Goal: Find specific page/section: Find specific page/section

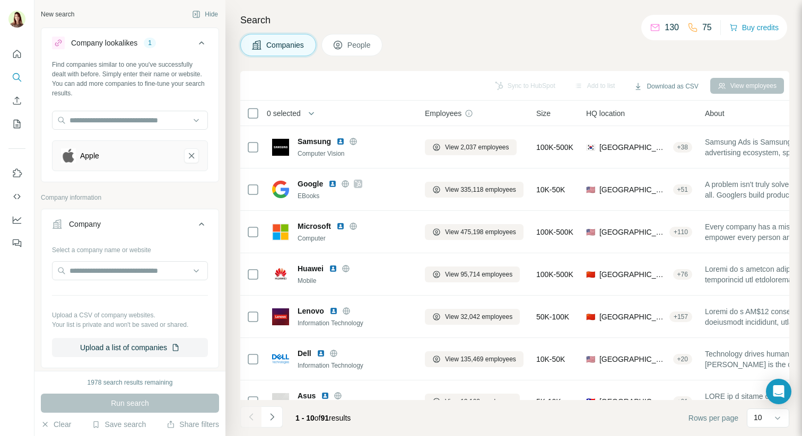
scroll to position [687, 0]
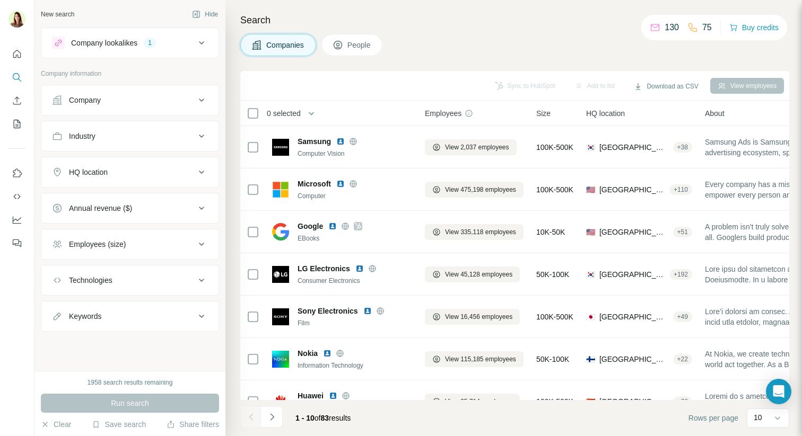
click at [203, 44] on icon at bounding box center [201, 43] width 13 height 13
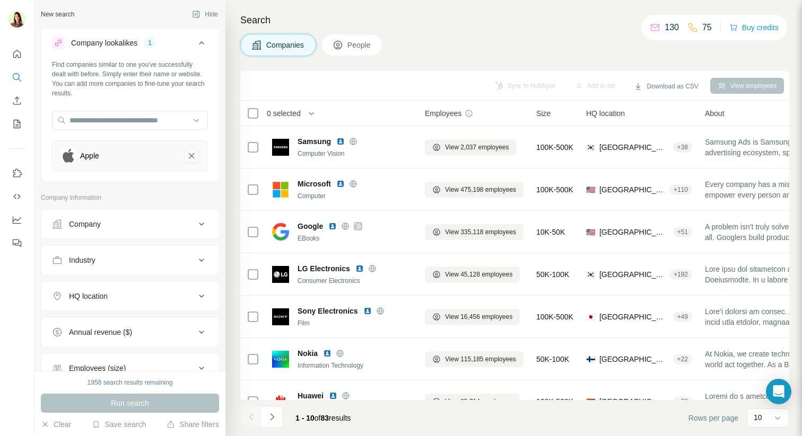
click at [194, 156] on icon "Apple-remove-button" at bounding box center [192, 156] width 10 height 11
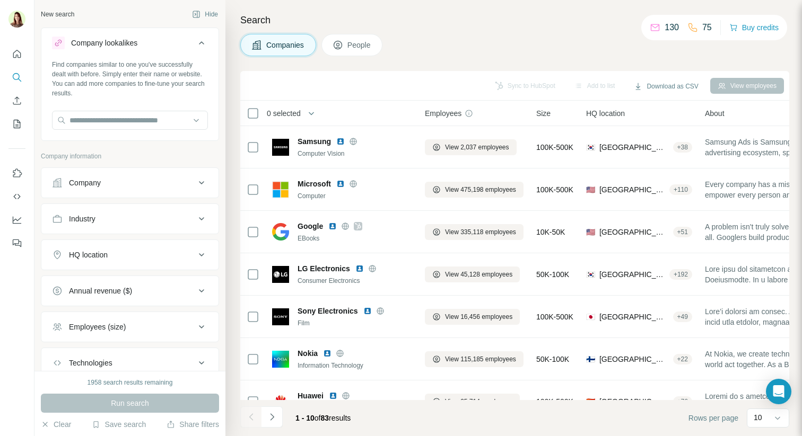
click at [306, 20] on h4 "Search" at bounding box center [514, 20] width 549 height 15
